Goal: Share content

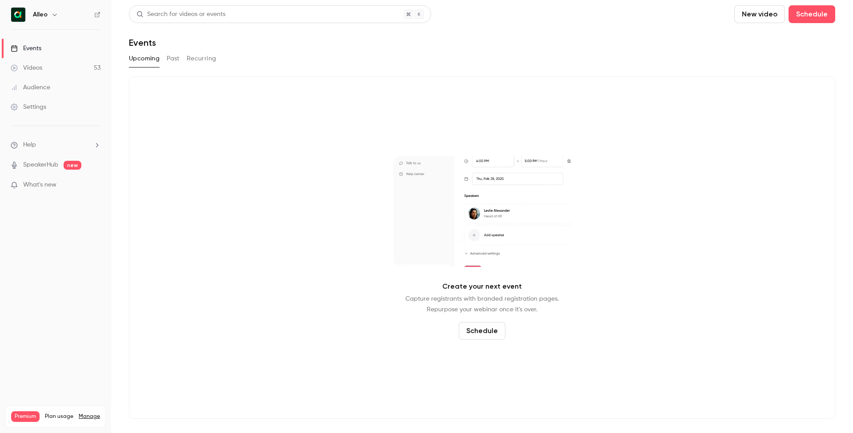
click at [174, 60] on button "Past" at bounding box center [173, 59] width 13 height 14
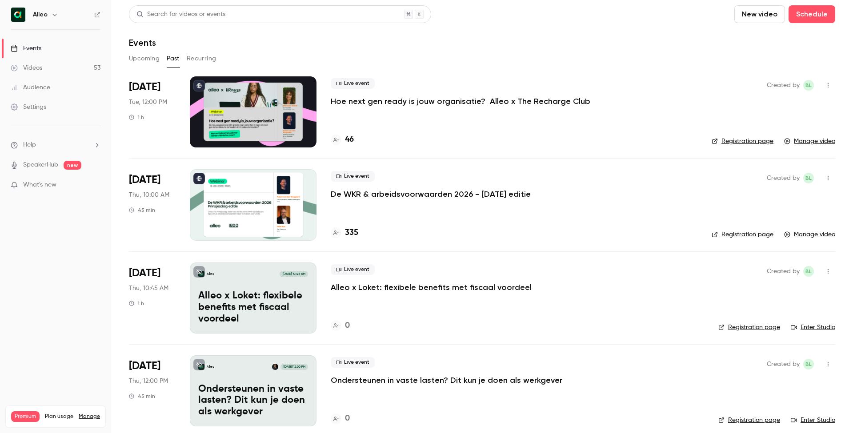
click at [397, 193] on p "De WKR & arbeidsvoorwaarden 2026 - [DATE] editie" at bounding box center [431, 194] width 200 height 11
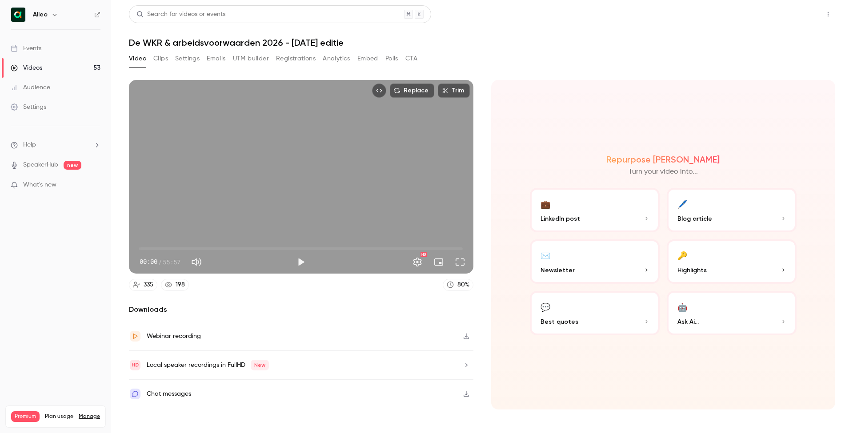
click at [792, 14] on button "Share" at bounding box center [795, 14] width 35 height 18
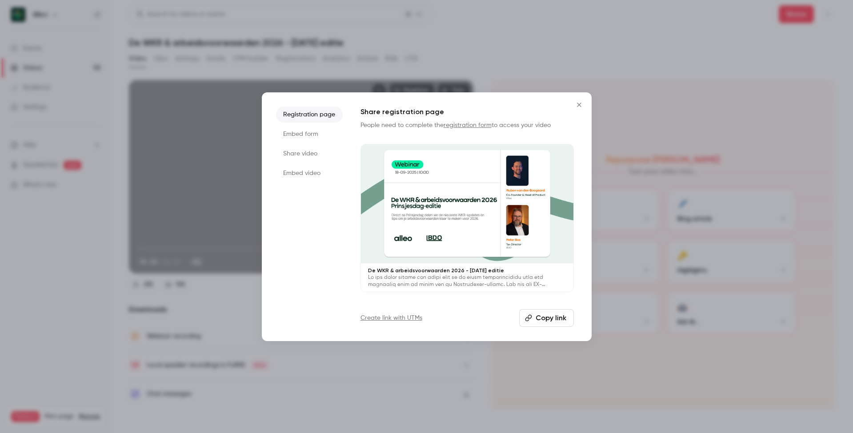
click at [542, 314] on button "Copy link" at bounding box center [546, 318] width 55 height 18
click at [578, 104] on icon "Close" at bounding box center [579, 104] width 11 height 7
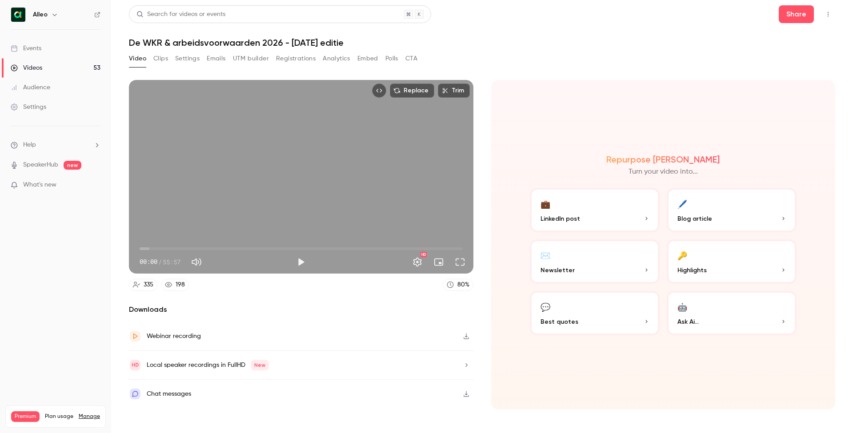
click at [192, 57] on button "Settings" at bounding box center [187, 59] width 24 height 14
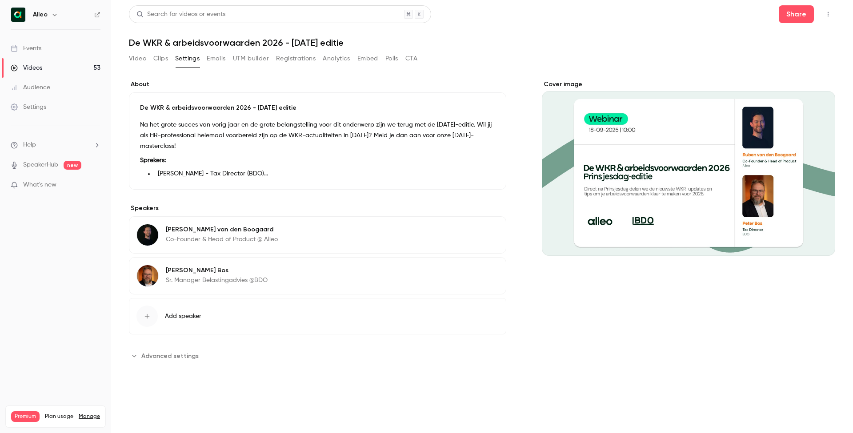
scroll to position [21, 0]
drag, startPoint x: 190, startPoint y: 321, endPoint x: 136, endPoint y: 87, distance: 240.4
click at [136, 92] on div "De WKR & arbeidsvoorwaarden 2026 - [DATE] editie Na het grote succes van vorig …" at bounding box center [317, 140] width 377 height 97
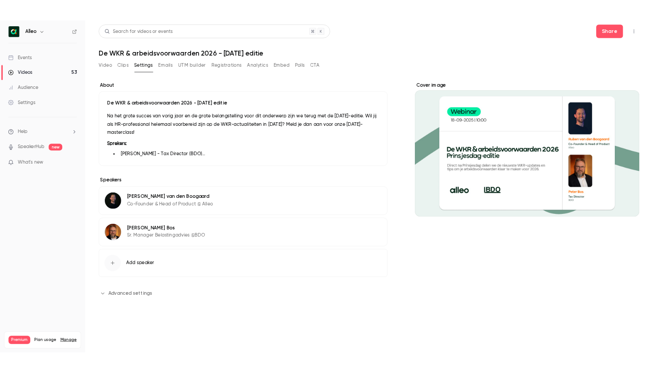
scroll to position [0, 0]
